Goal: Participate in discussion: Engage in conversation with other users on a specific topic

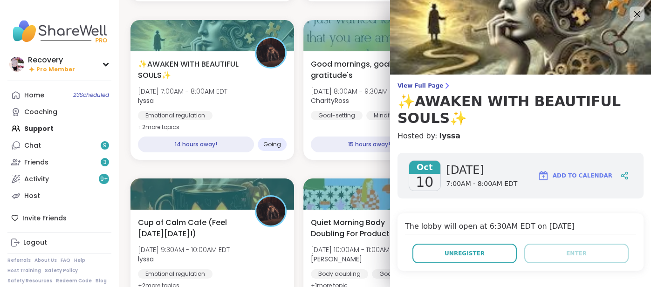
scroll to position [1526, 0]
click at [634, 14] on icon at bounding box center [637, 14] width 12 height 12
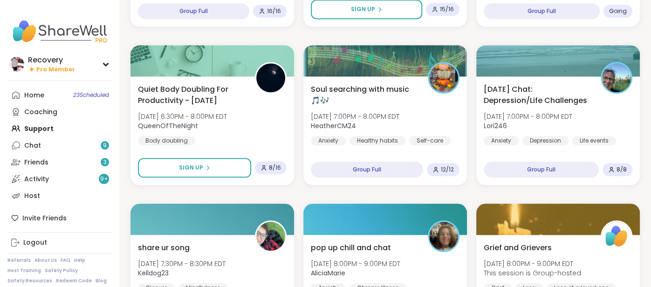
scroll to position [541, 0]
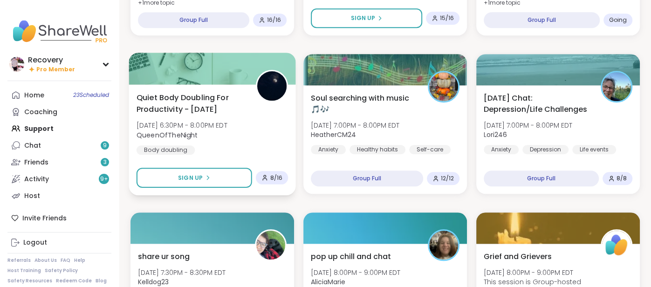
click at [227, 136] on span "QueenOfTheNight" at bounding box center [182, 134] width 91 height 9
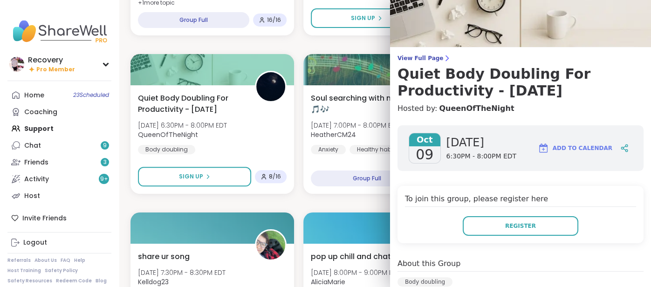
scroll to position [0, 0]
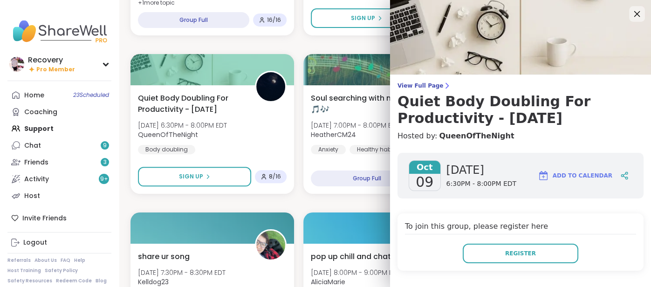
click at [634, 14] on icon at bounding box center [637, 14] width 12 height 12
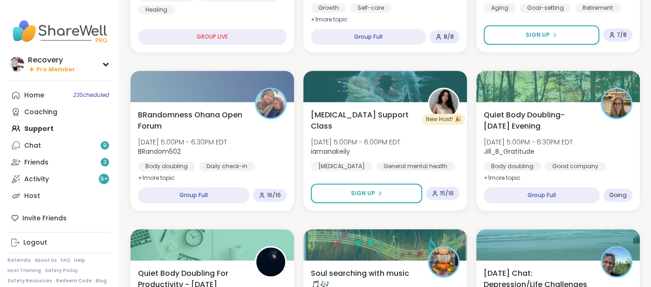
scroll to position [361, 0]
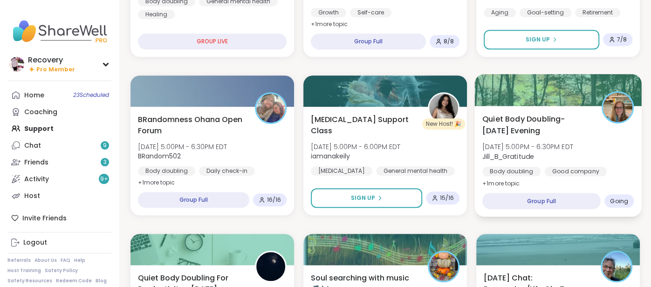
click at [607, 133] on div "Quiet Body Doubling- [DATE] Evening [DATE] 5:00PM - 6:30PM EDT Jill_B_Gratitude…" at bounding box center [557, 151] width 151 height 76
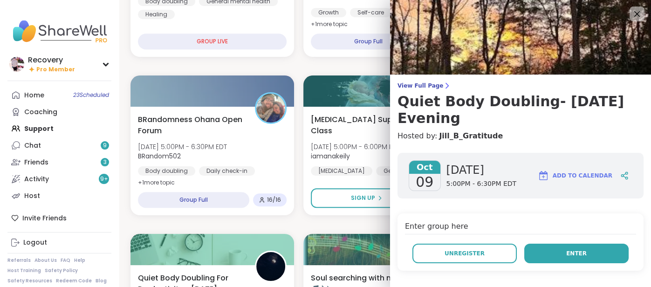
click at [568, 247] on button "Enter" at bounding box center [576, 254] width 104 height 20
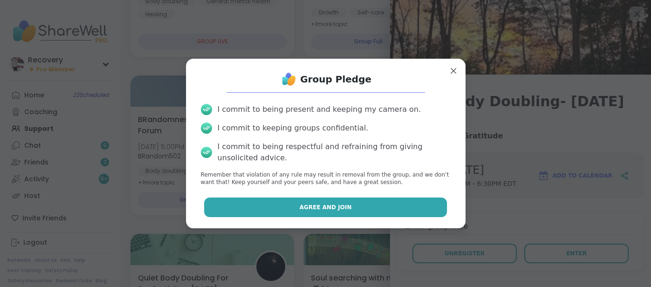
click at [405, 207] on button "Agree and Join" at bounding box center [325, 208] width 243 height 20
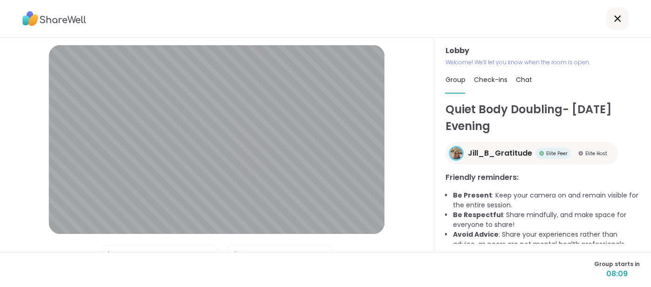
click at [405, 207] on div "Lobby | Default - Internal Mic | Default - Speaker | Front Camera (04f2:b755) T…" at bounding box center [217, 198] width 390 height 306
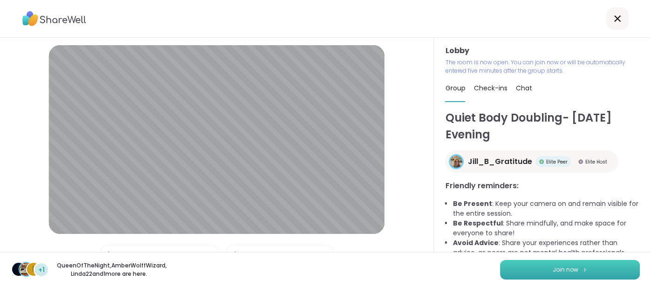
click at [546, 269] on button "Join now" at bounding box center [570, 270] width 140 height 20
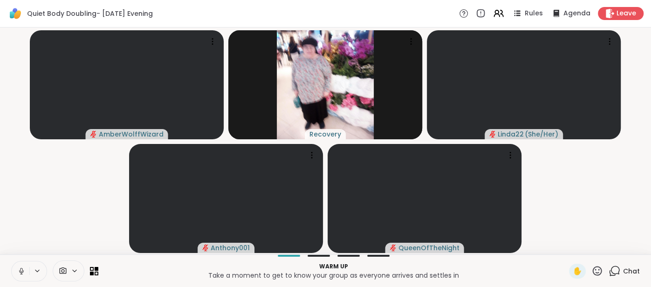
click at [21, 268] on icon at bounding box center [21, 271] width 8 height 8
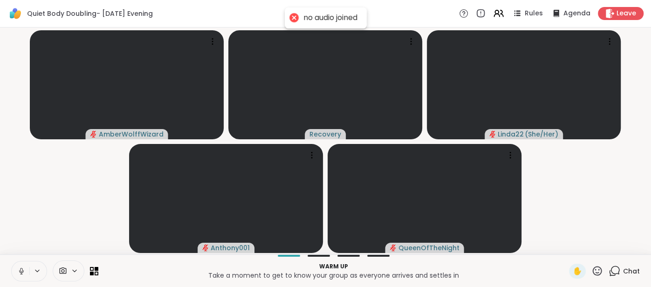
click at [17, 270] on icon at bounding box center [21, 271] width 8 height 8
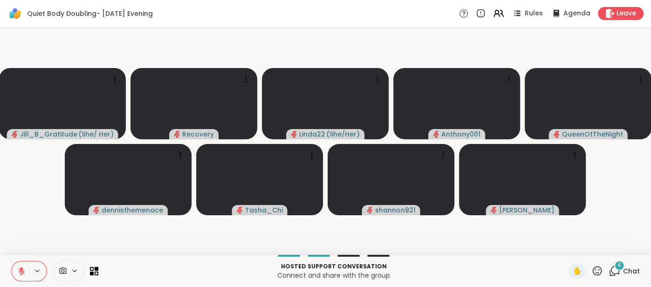
click at [627, 268] on span "Chat" at bounding box center [631, 271] width 17 height 9
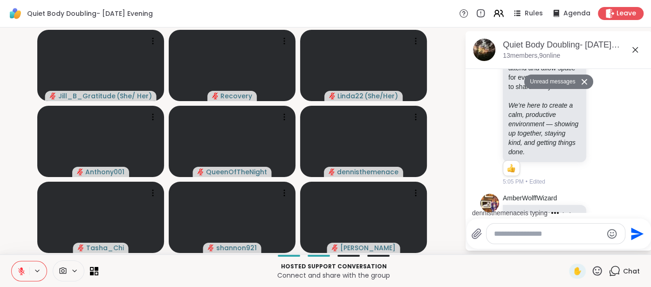
scroll to position [529, 0]
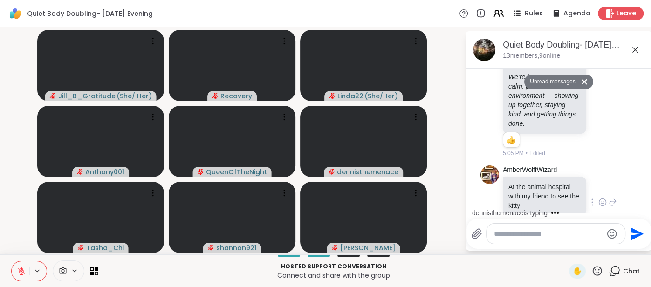
click at [602, 198] on icon at bounding box center [602, 202] width 8 height 9
click at [548, 183] on div "Select Reaction: Sad" at bounding box center [549, 187] width 8 height 8
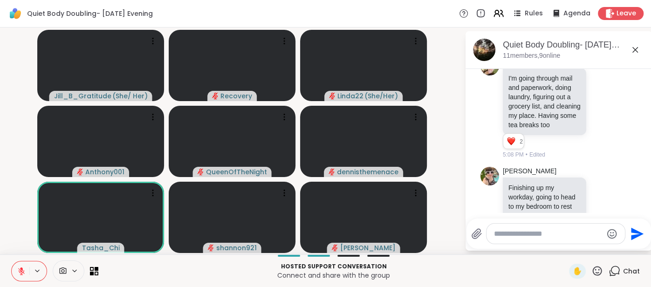
scroll to position [841, 0]
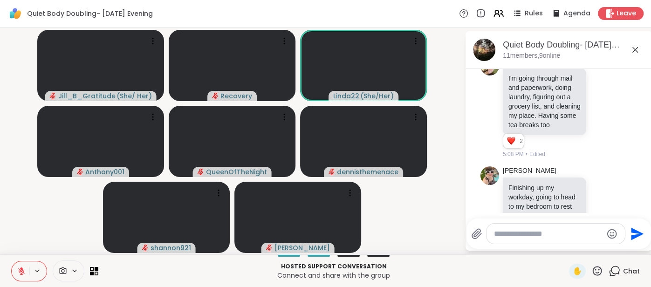
click at [19, 266] on button at bounding box center [21, 271] width 18 height 20
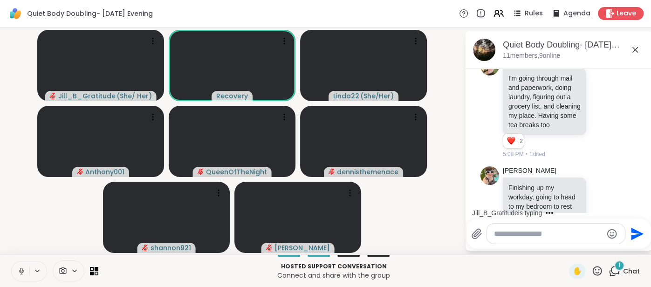
scroll to position [909, 0]
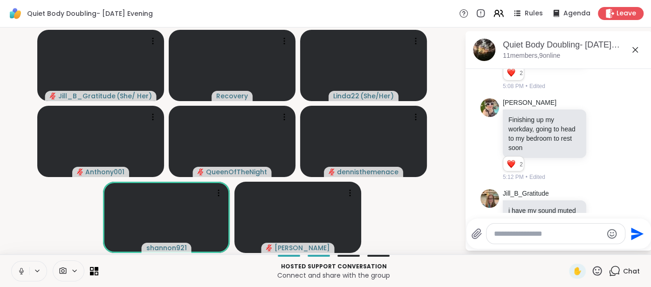
click at [18, 268] on icon at bounding box center [21, 271] width 8 height 8
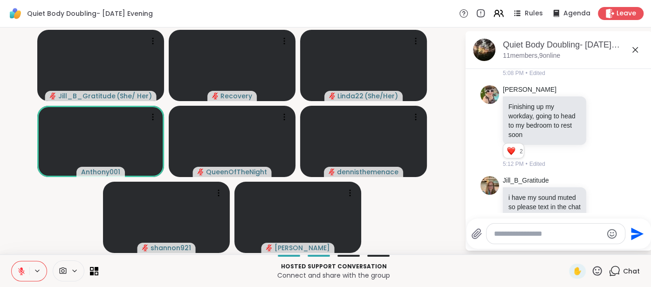
click at [20, 269] on icon at bounding box center [21, 271] width 8 height 8
click at [18, 267] on icon at bounding box center [21, 271] width 8 height 8
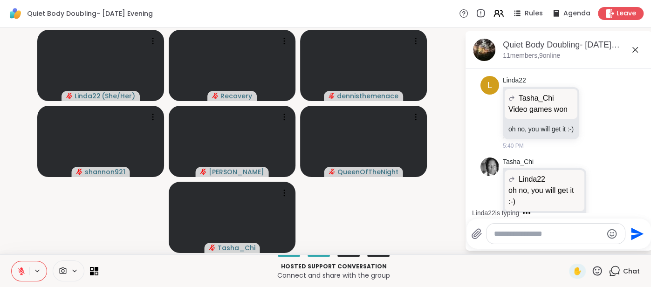
scroll to position [1532, 0]
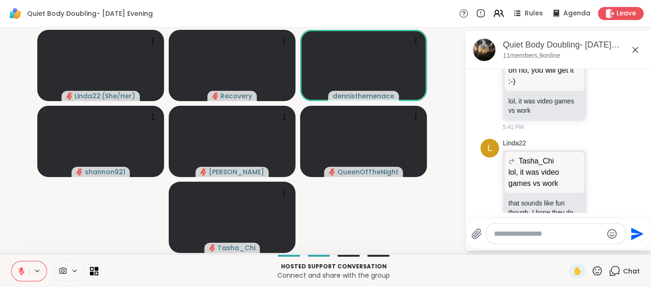
click at [20, 268] on icon at bounding box center [21, 271] width 8 height 8
click at [17, 268] on icon at bounding box center [21, 271] width 8 height 8
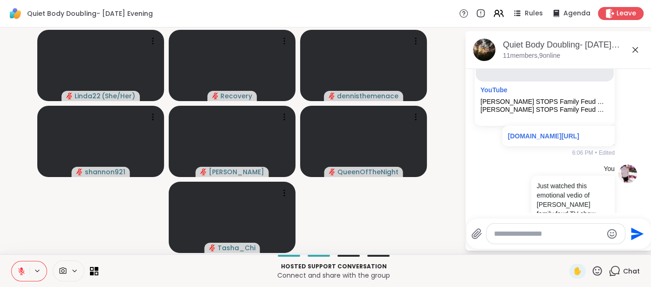
scroll to position [2102, 0]
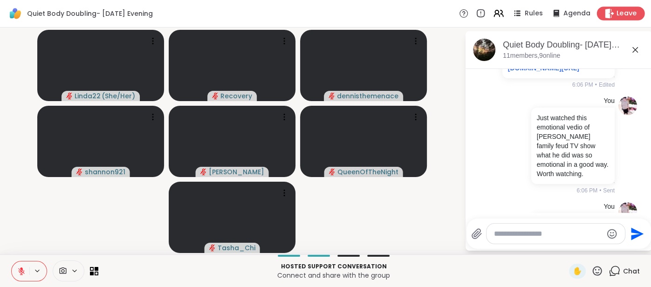
click at [608, 7] on div "Leave" at bounding box center [621, 14] width 48 height 14
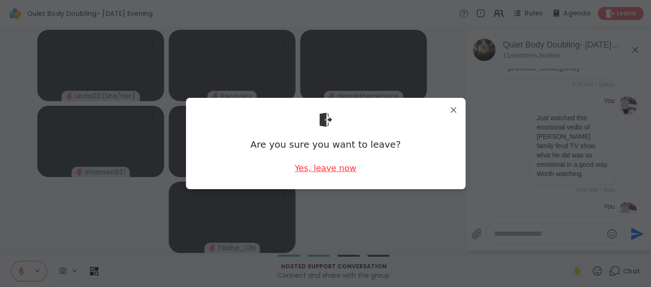
click at [303, 166] on div "Yes, leave now" at bounding box center [326, 168] width 62 height 12
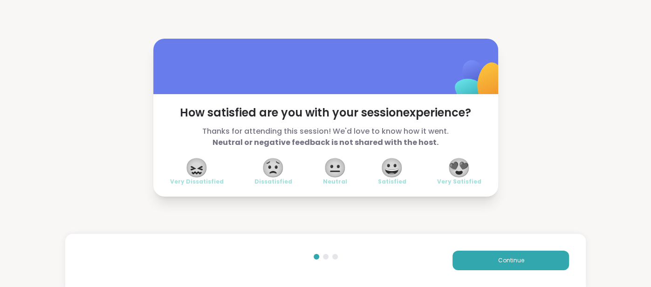
click at [460, 170] on span "😍" at bounding box center [458, 167] width 23 height 17
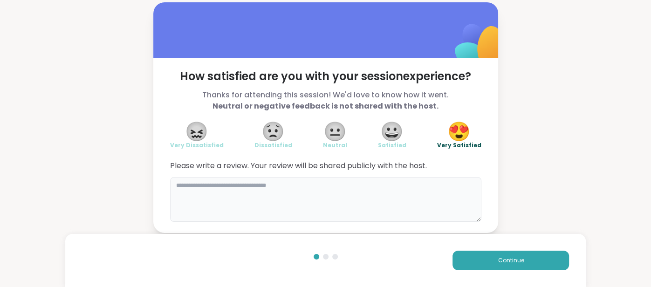
click at [379, 187] on textarea at bounding box center [325, 199] width 311 height 45
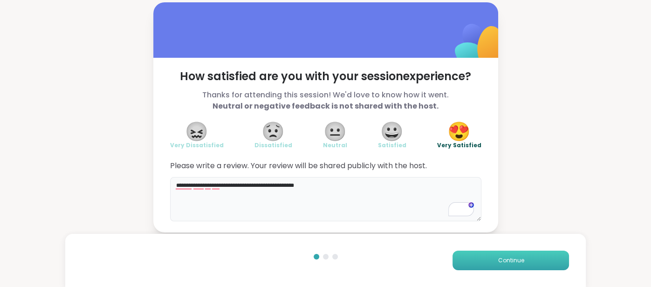
type textarea "**********"
click at [463, 255] on button "Continue" at bounding box center [511, 261] width 117 height 20
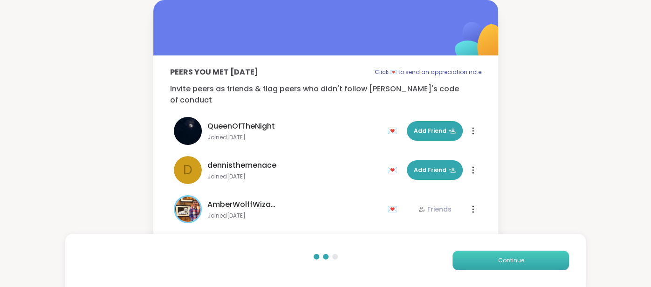
click at [464, 255] on button "Continue" at bounding box center [511, 261] width 117 height 20
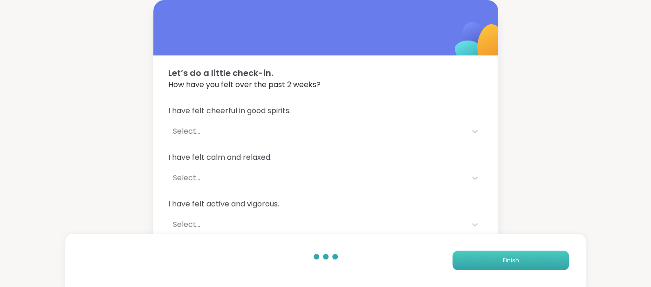
click at [464, 255] on button "Finish" at bounding box center [511, 261] width 117 height 20
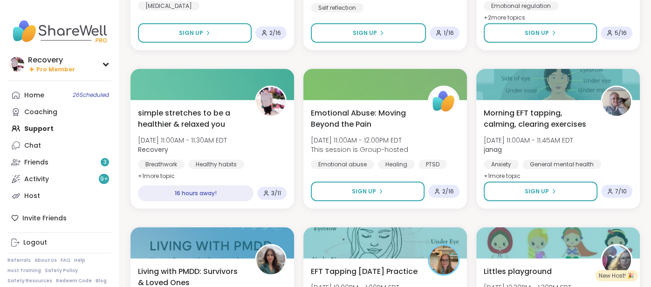
scroll to position [1636, 0]
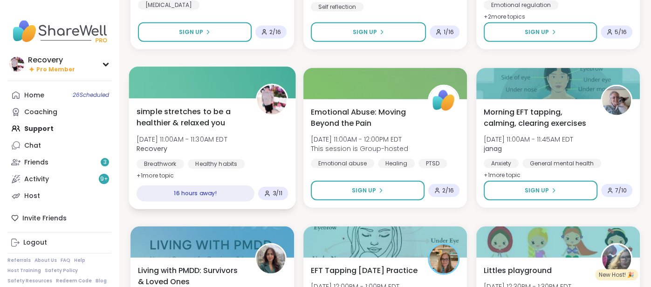
click at [193, 150] on span "Recovery" at bounding box center [182, 148] width 91 height 9
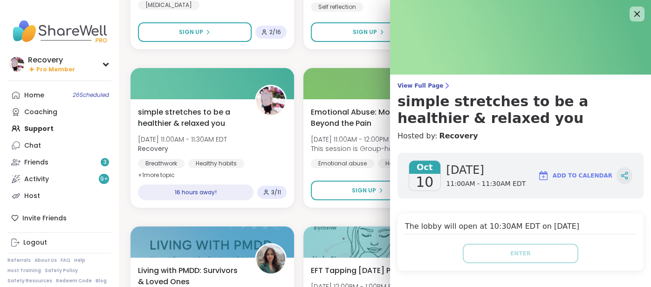
click at [621, 179] on icon at bounding box center [624, 176] width 8 height 8
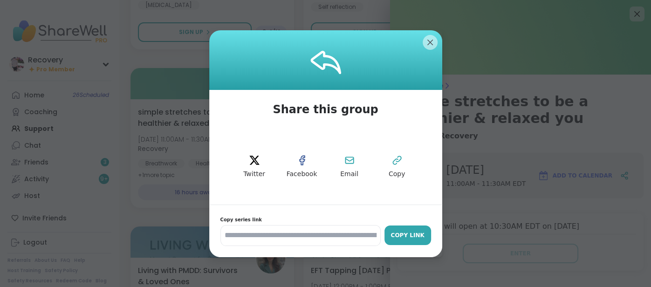
click at [403, 234] on div "Copy Link" at bounding box center [407, 235] width 37 height 8
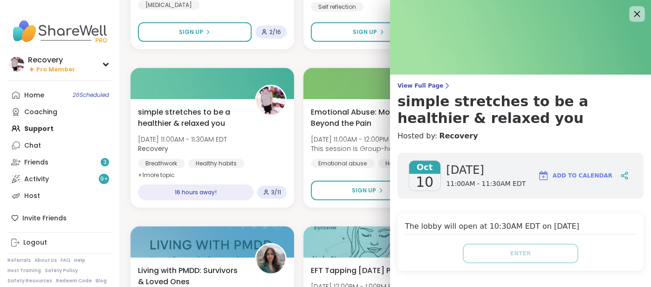
click at [636, 18] on icon at bounding box center [637, 14] width 12 height 12
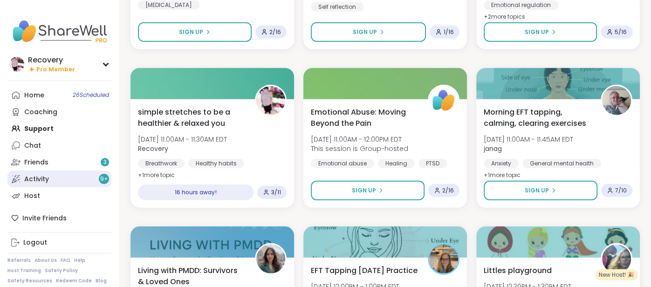
click at [79, 179] on link "Activity 9 +" at bounding box center [59, 179] width 104 height 17
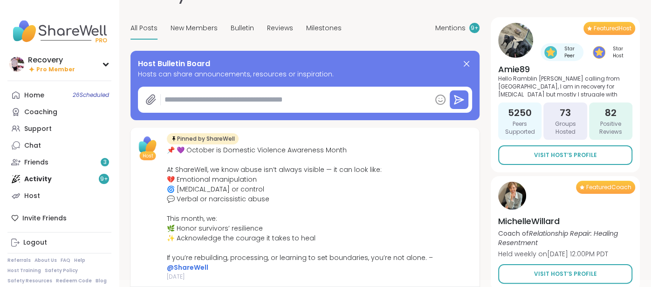
scroll to position [26, 0]
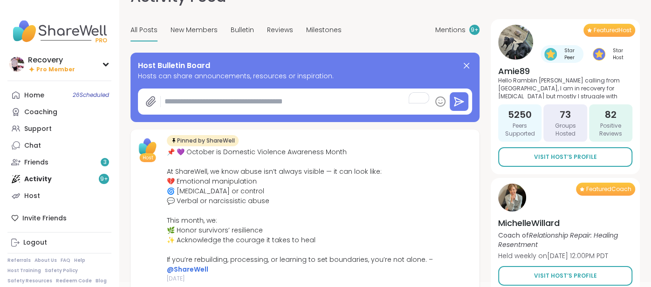
paste textarea "**********"
type textarea "*"
type textarea "**********"
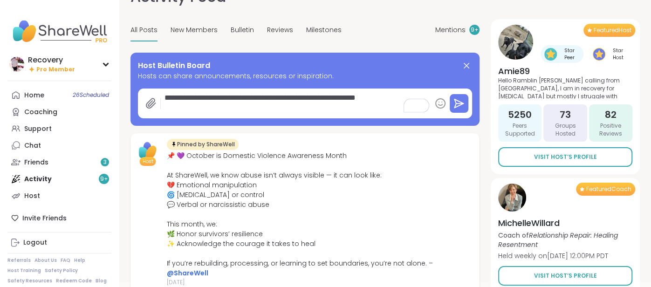
type textarea "*"
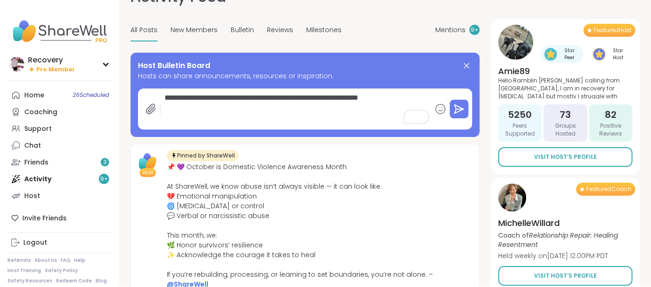
type textarea "**********"
click at [459, 119] on div at bounding box center [453, 109] width 37 height 26
click at [459, 117] on div at bounding box center [453, 109] width 37 height 26
click at [459, 114] on button at bounding box center [459, 109] width 19 height 19
type textarea "*"
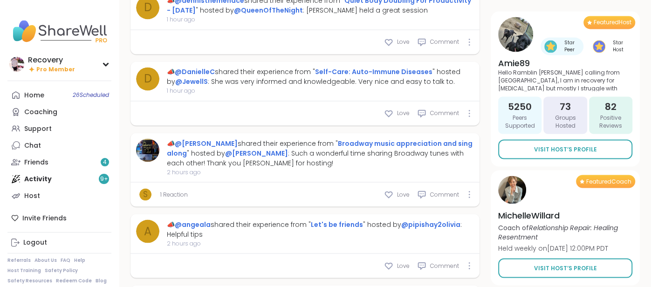
scroll to position [1056, 0]
